Goal: Task Accomplishment & Management: Use online tool/utility

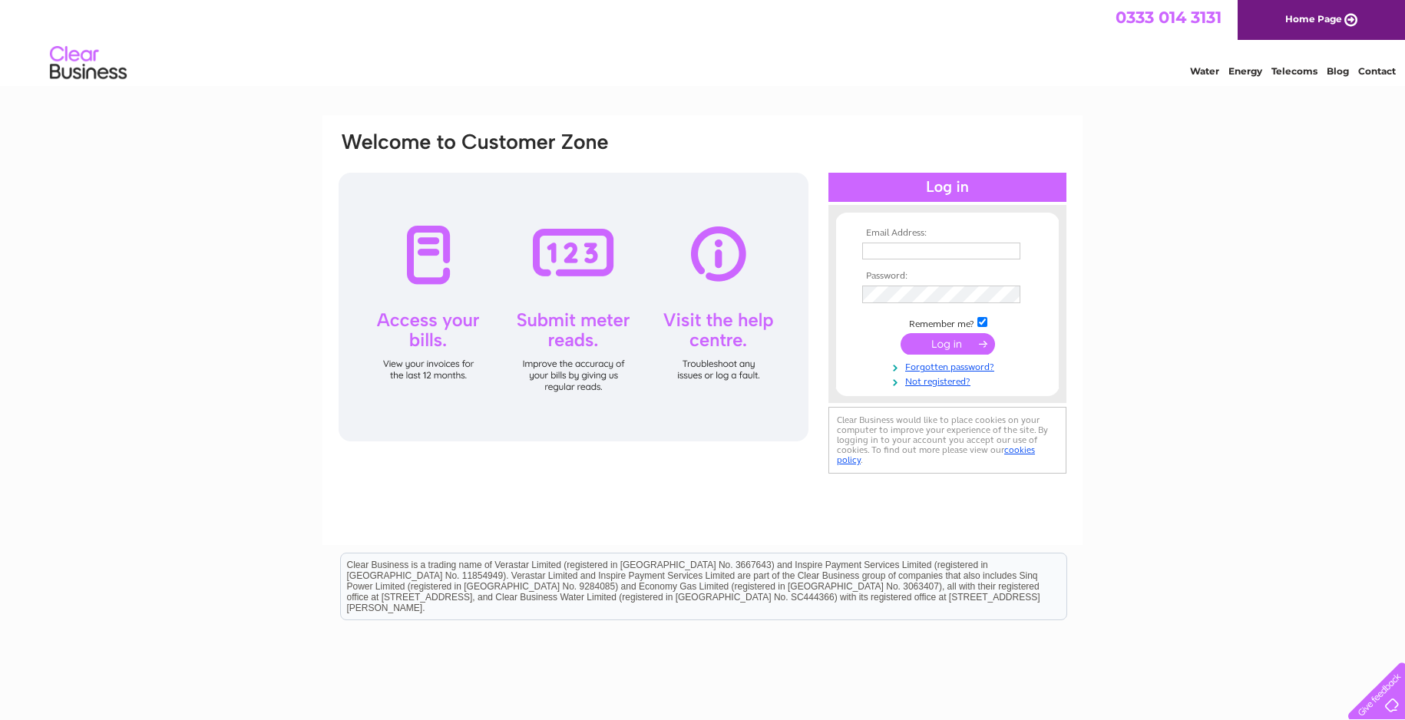
type input "[EMAIL_ADDRESS][DOMAIN_NAME]"
click at [942, 342] on input "submit" at bounding box center [948, 343] width 94 height 21
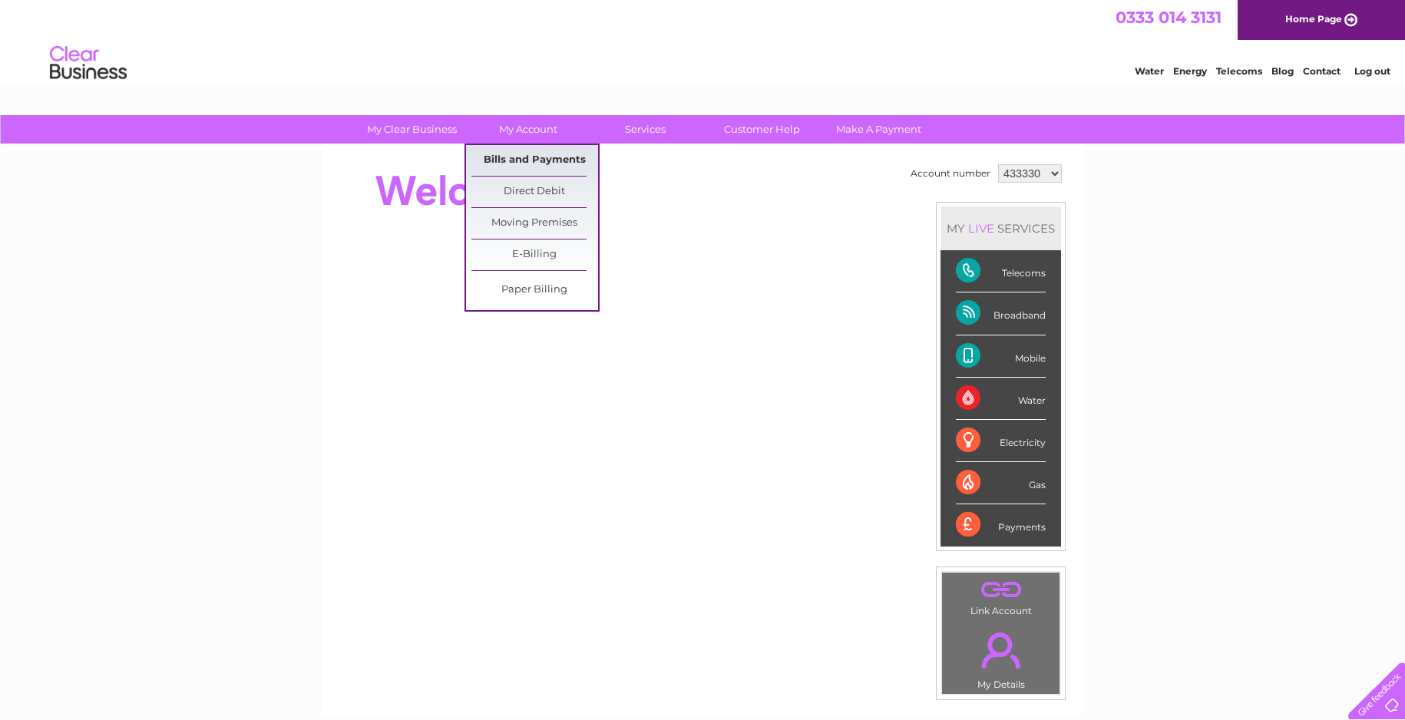
click at [537, 154] on link "Bills and Payments" at bounding box center [534, 160] width 127 height 31
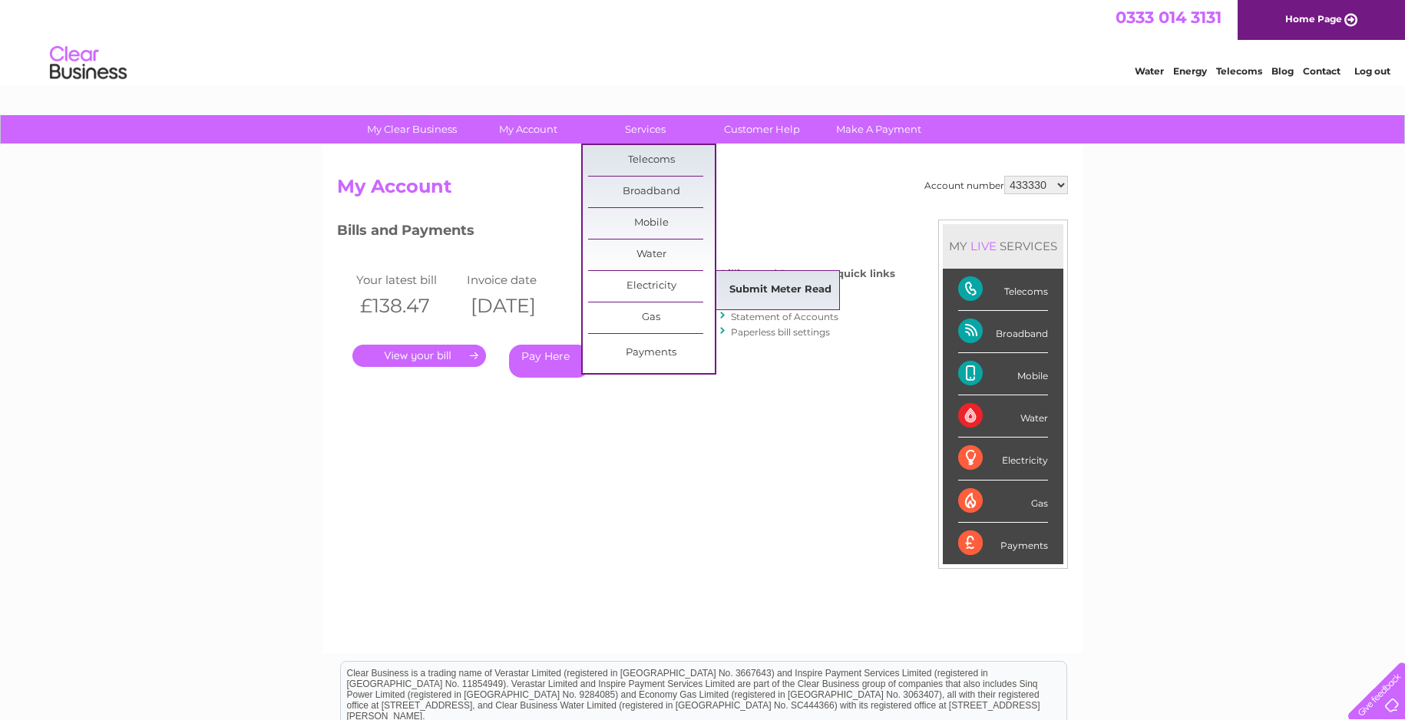
click at [746, 285] on link "Submit Meter Read" at bounding box center [780, 290] width 127 height 31
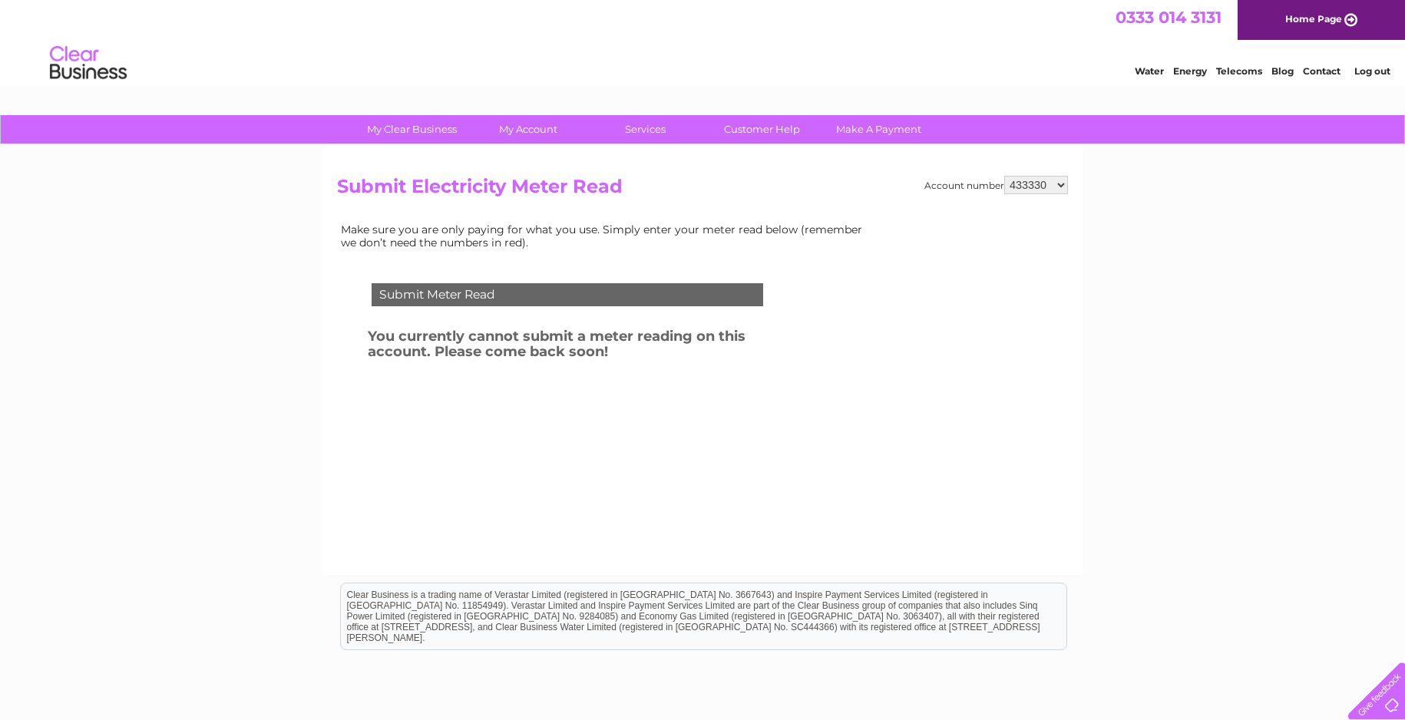
click at [1058, 183] on select "433330 1053357" at bounding box center [1036, 185] width 64 height 18
select select "1053357"
click option "1053357" at bounding box center [0, 0] width 0 height 0
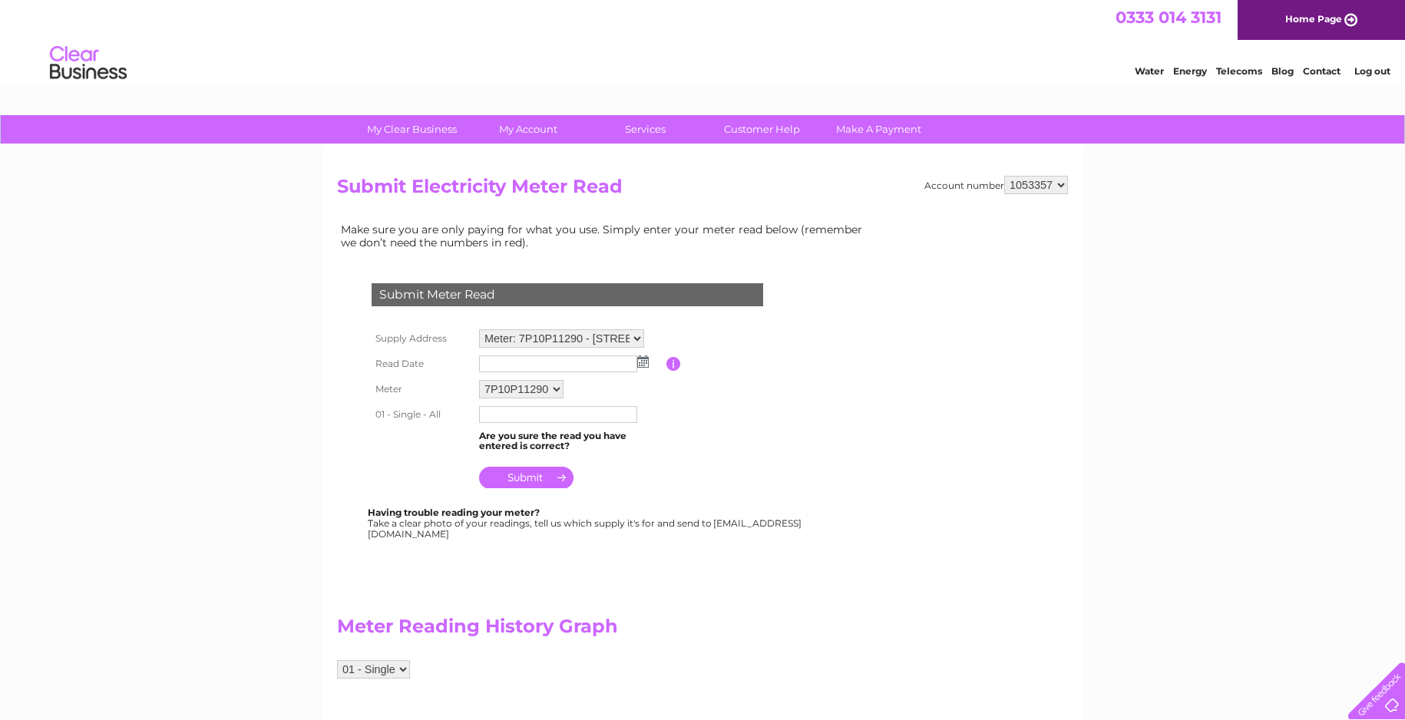
click at [642, 363] on img at bounding box center [643, 361] width 12 height 12
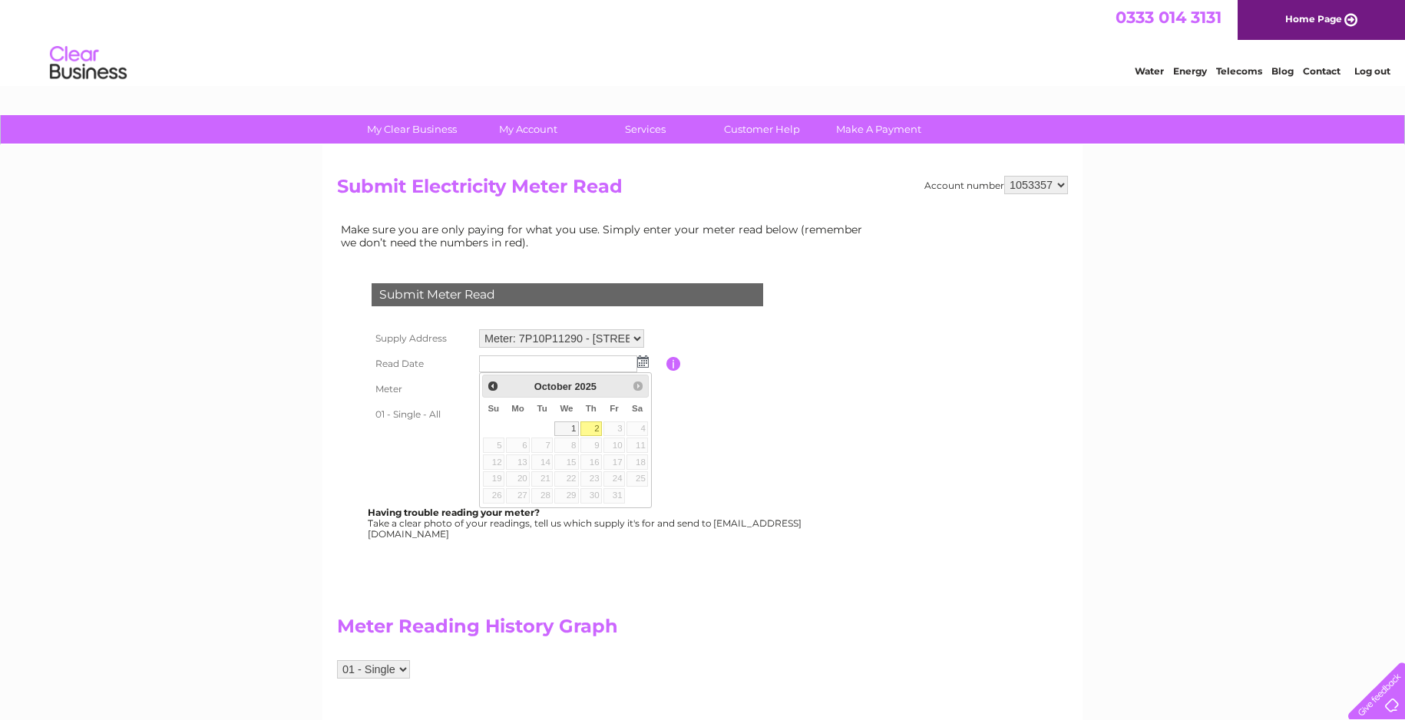
click at [594, 425] on link "2" at bounding box center [590, 428] width 21 height 15
type input "2025/10/02"
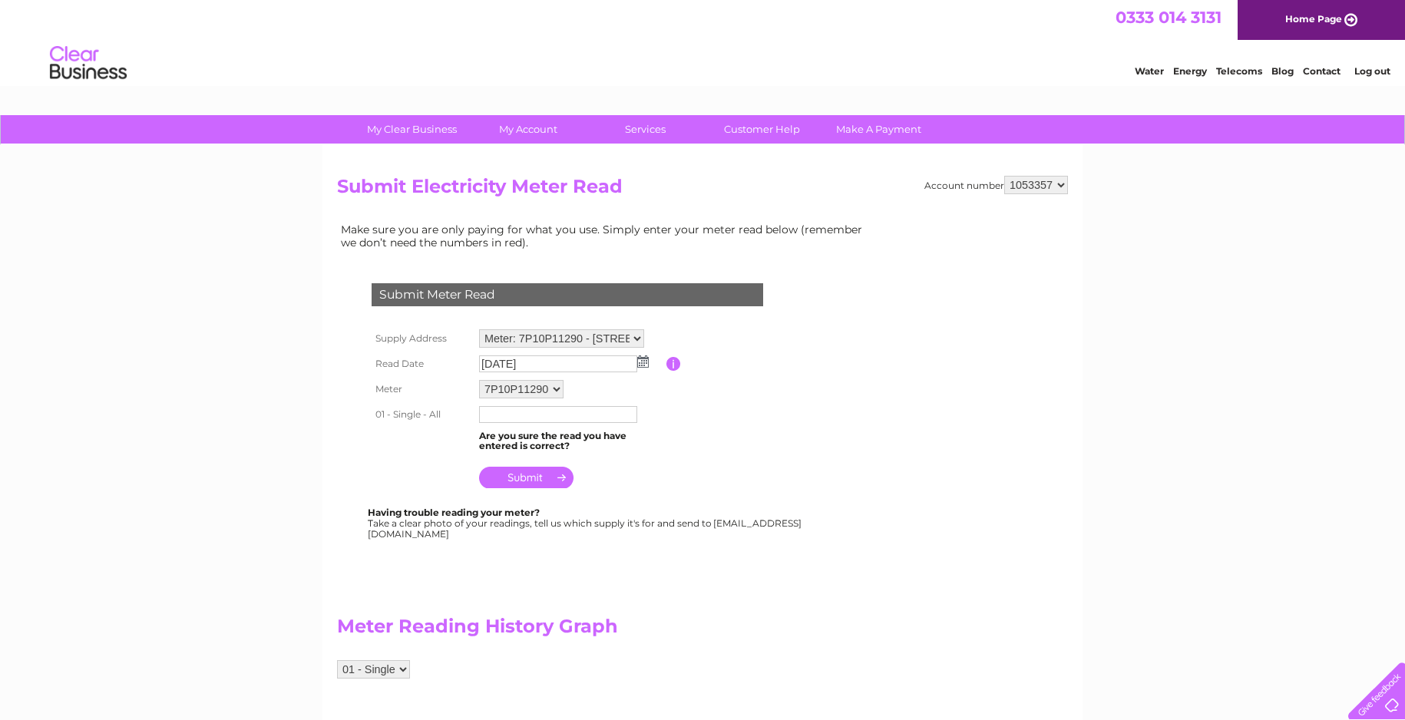
click at [598, 410] on input "text" at bounding box center [558, 414] width 158 height 17
type input "73116"
click at [559, 484] on input "submit" at bounding box center [526, 478] width 94 height 21
